Goal: Task Accomplishment & Management: Complete application form

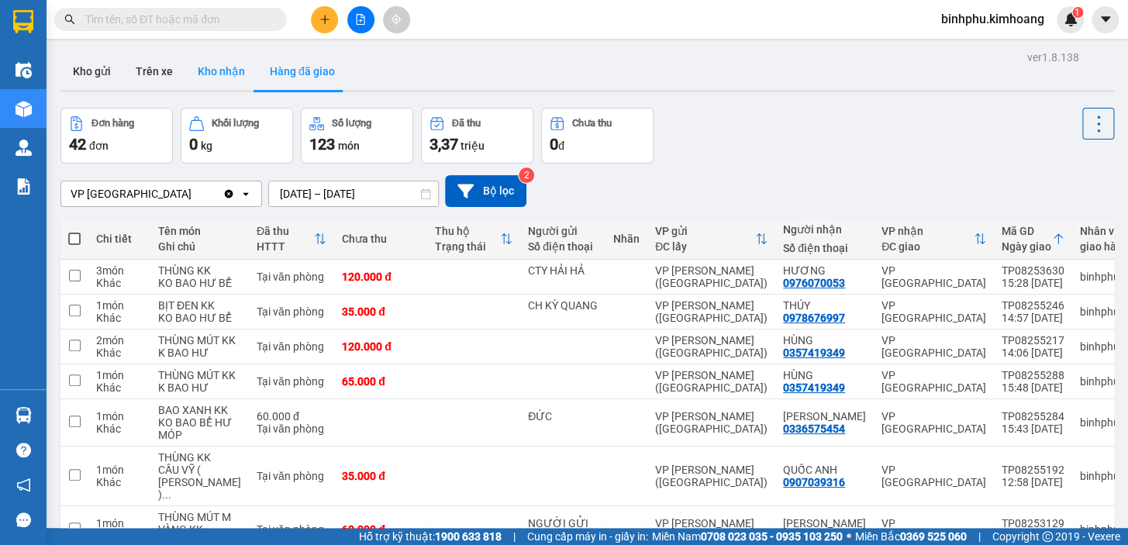
click at [243, 77] on button "Kho nhận" at bounding box center [221, 71] width 72 height 37
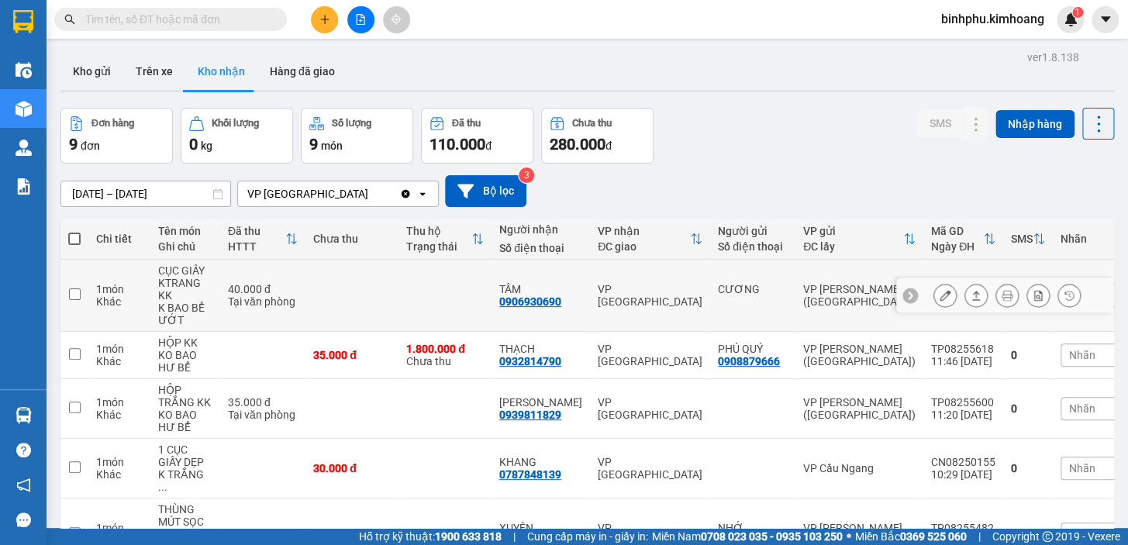
click at [939, 301] on icon at bounding box center [944, 295] width 11 height 11
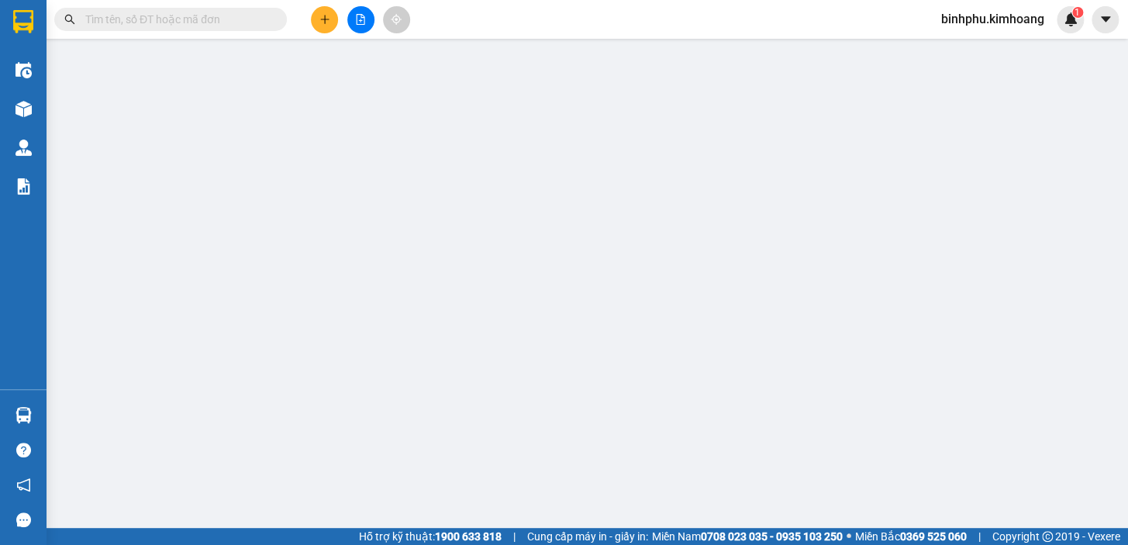
type input "CƯƠNG"
type input "0906930690"
type input "TÂM"
type input "40.000"
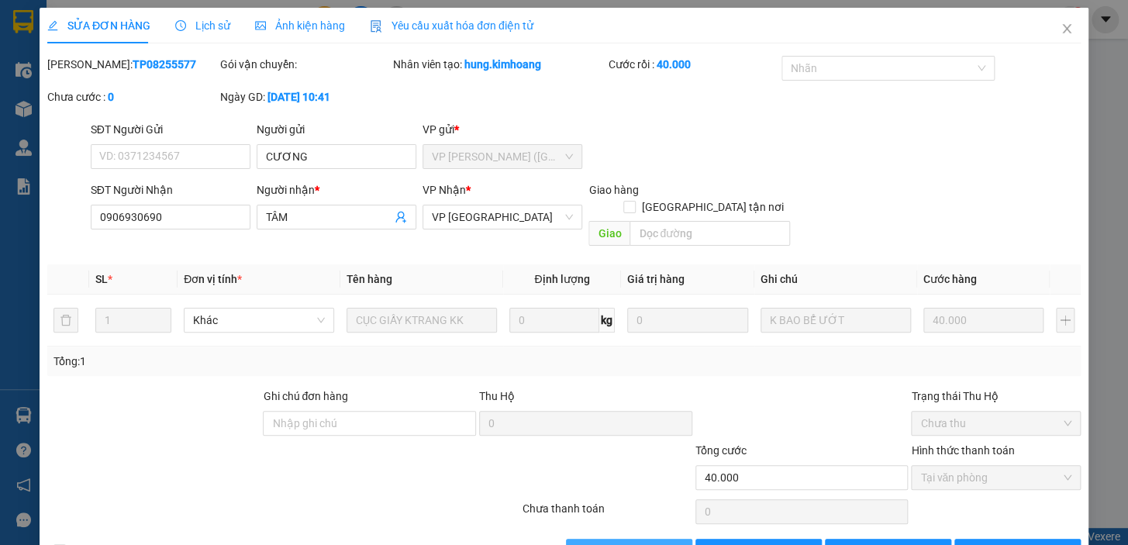
click at [681, 539] on button "Lưu và Giao hàng" at bounding box center [629, 551] width 126 height 25
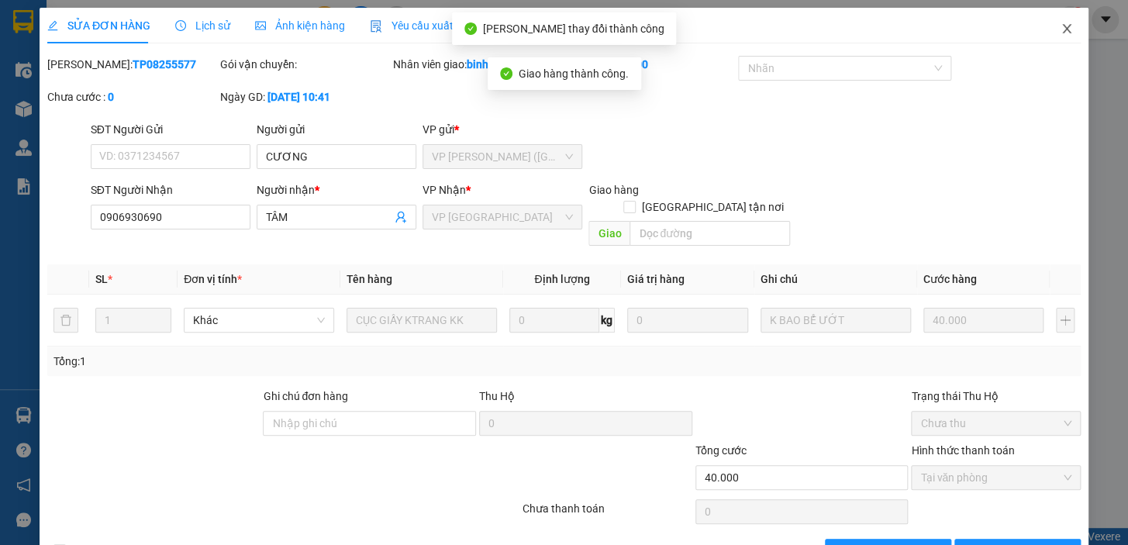
click at [1062, 31] on icon "close" at bounding box center [1066, 28] width 9 height 9
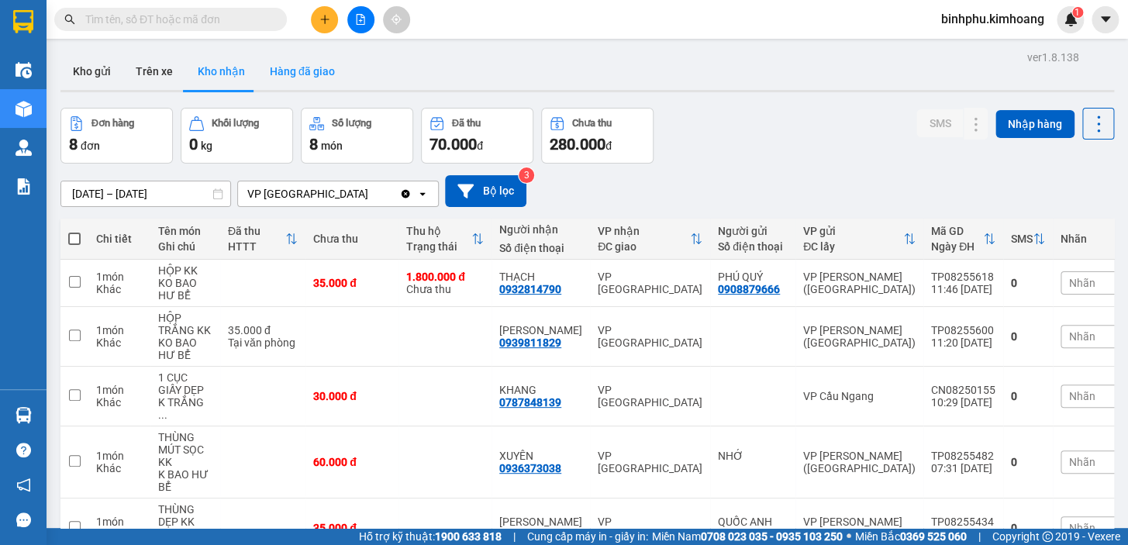
click at [285, 66] on button "Hàng đã giao" at bounding box center [302, 71] width 90 height 37
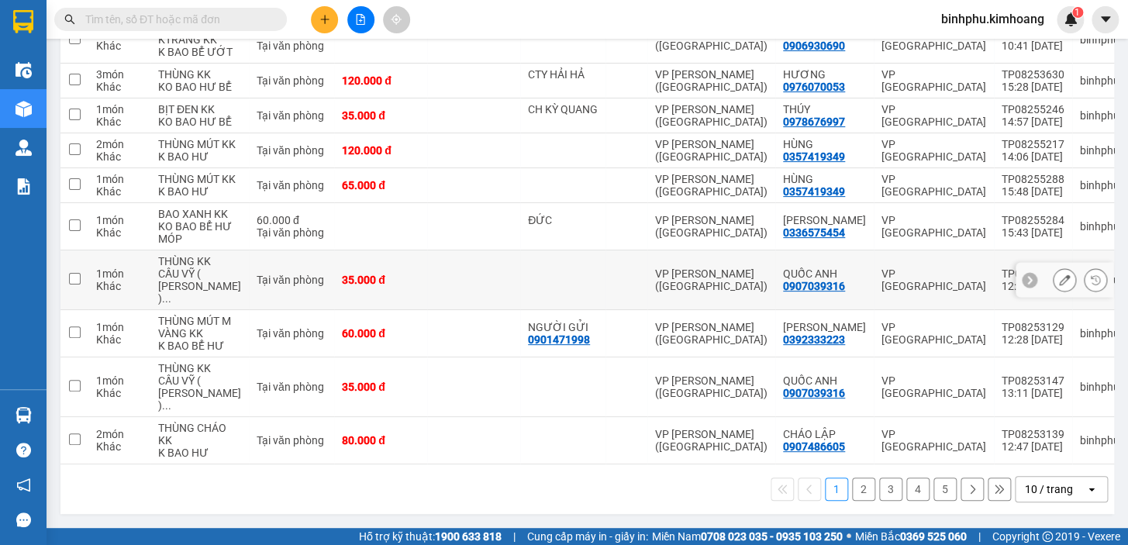
scroll to position [206, 0]
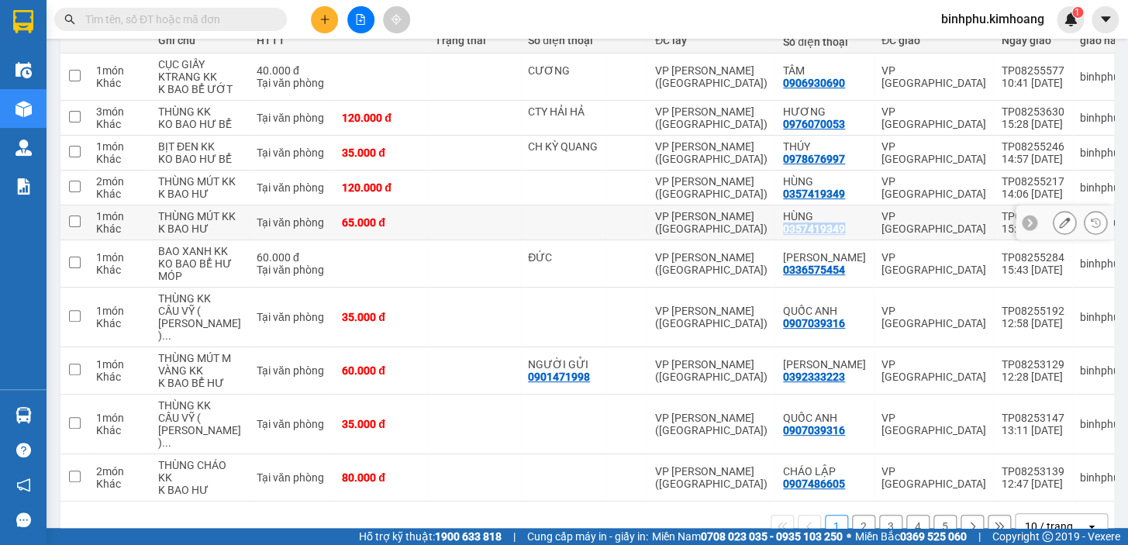
drag, startPoint x: 752, startPoint y: 306, endPoint x: 826, endPoint y: 313, distance: 74.0
click at [826, 240] on tr "1 món Khác THÙNG MÚT KK K BAO HƯ Tại văn phòng 65.000 đ VP Trần Phú (Hàng) HÙNG…" at bounding box center [677, 222] width 1235 height 35
checkbox input "true"
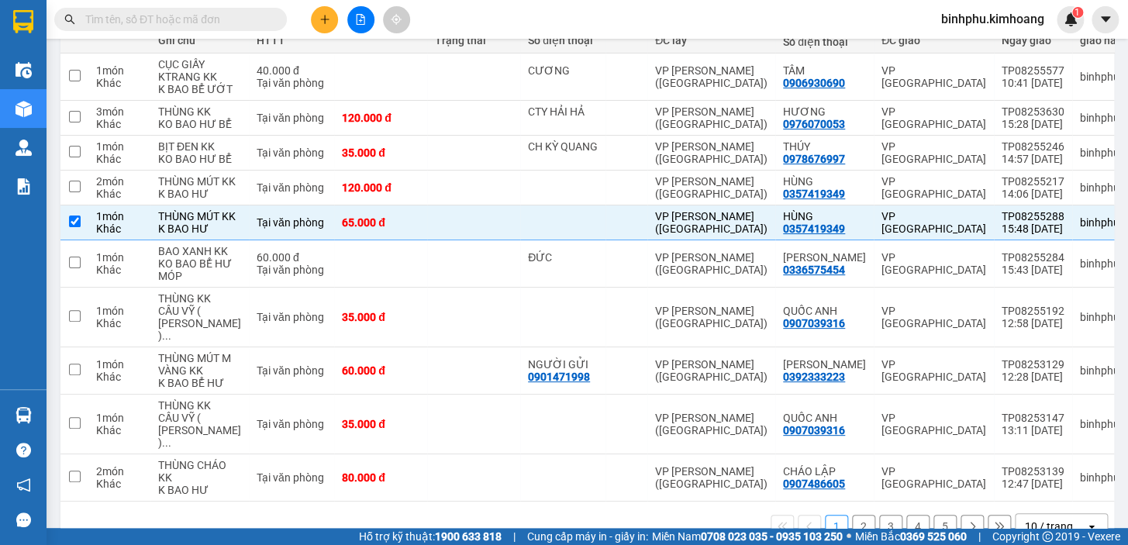
click at [162, 19] on input "text" at bounding box center [176, 19] width 183 height 17
paste input "0357419349"
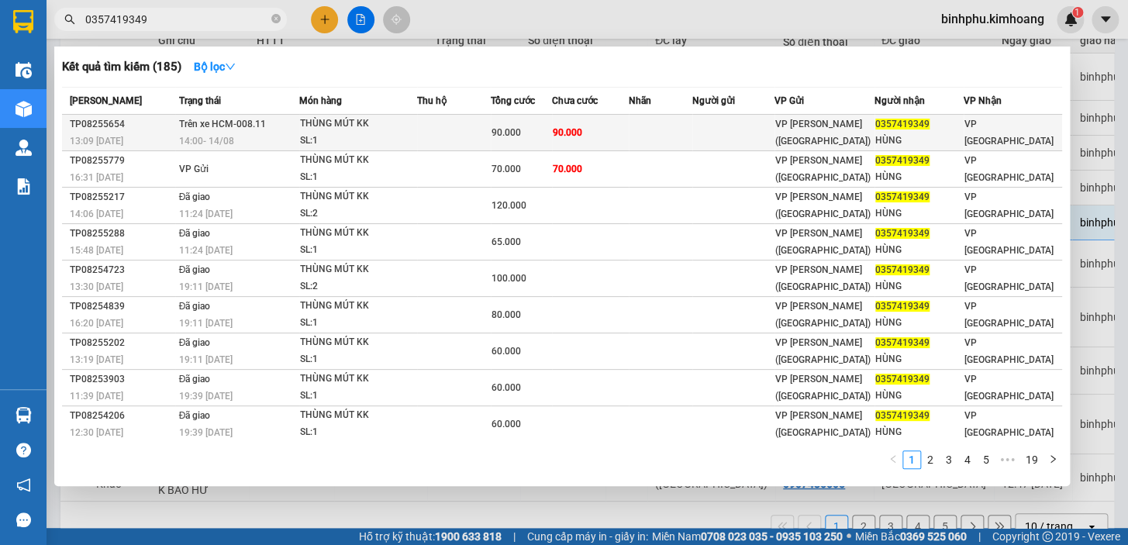
type input "0357419349"
click at [456, 127] on td at bounding box center [454, 133] width 74 height 36
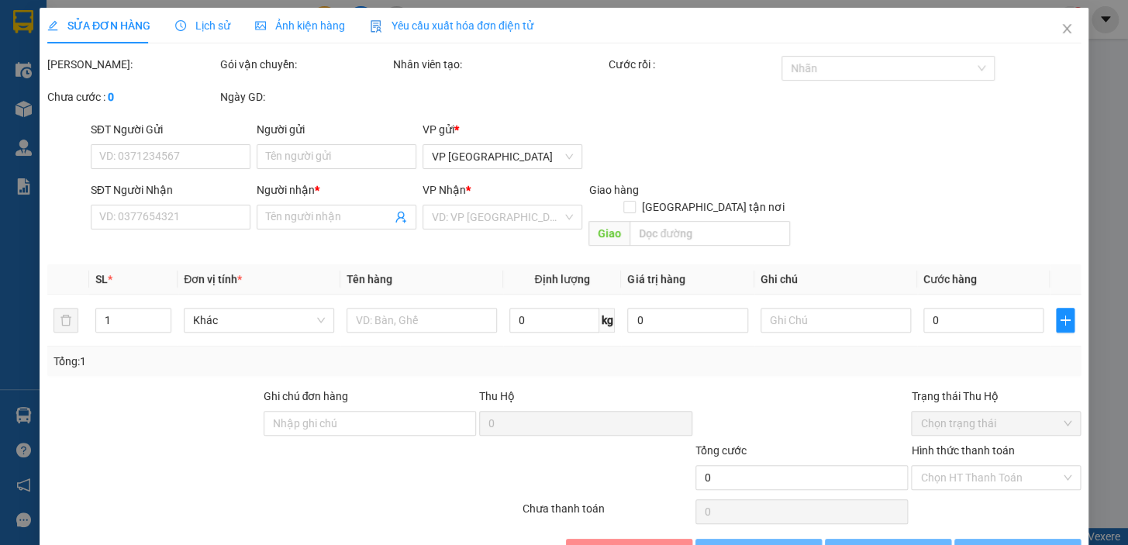
type input "0357419349"
type input "HÙNG"
type input "90.000"
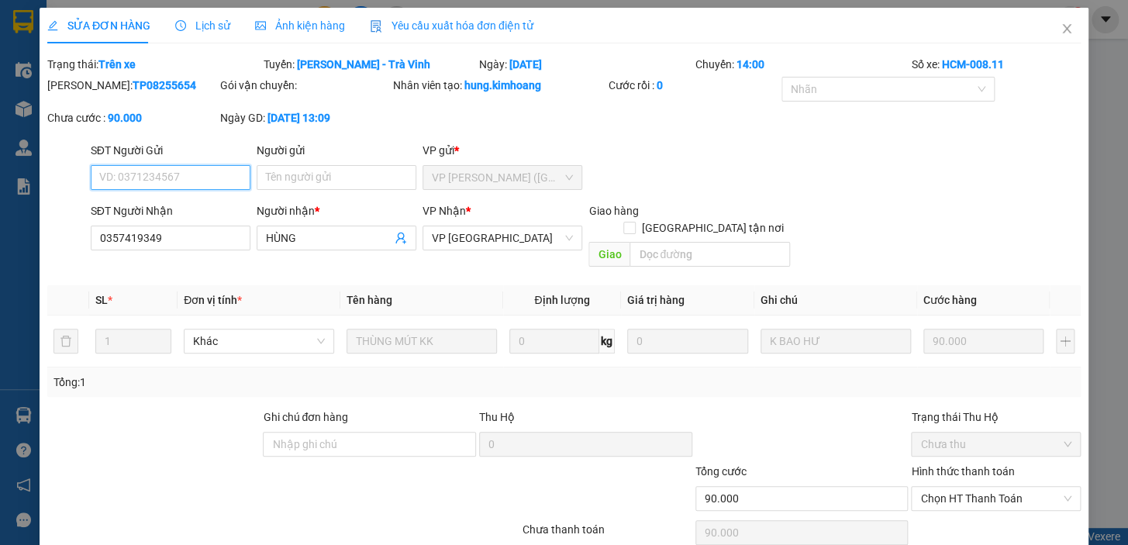
click at [525, 175] on span "VP Trần Phú (Hàng)" at bounding box center [502, 177] width 141 height 23
